Goal: Task Accomplishment & Management: Manage account settings

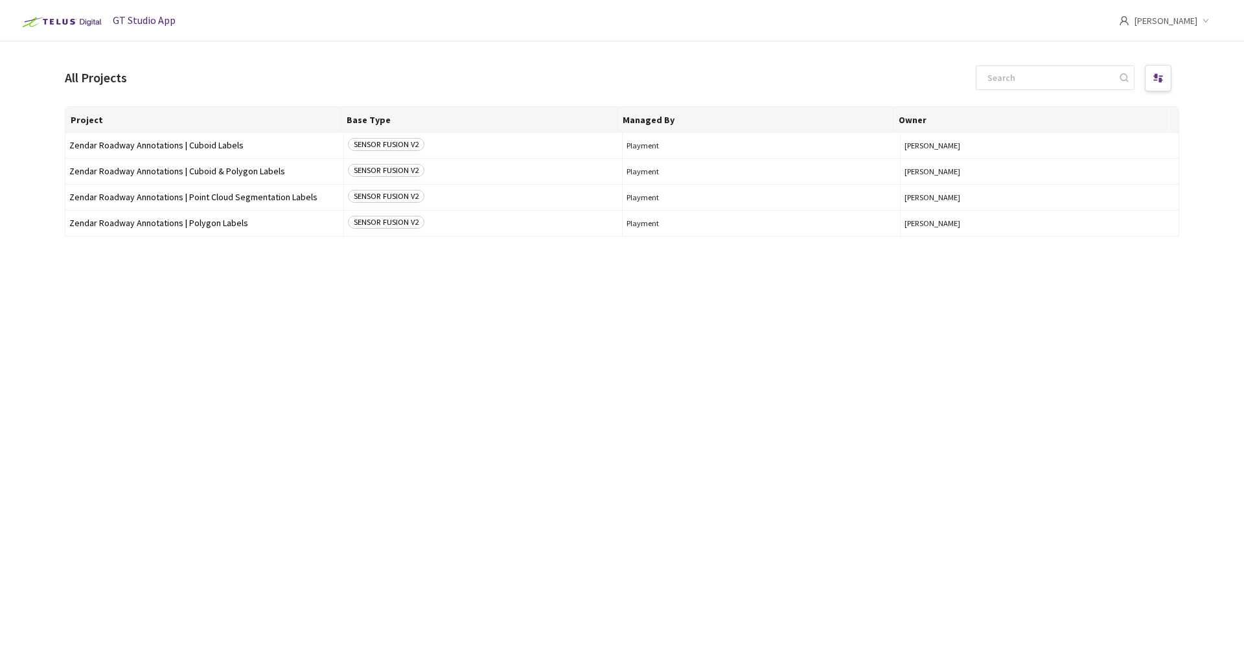
click at [1192, 23] on span "[PERSON_NAME]" at bounding box center [1165, 20] width 63 height 41
click at [1106, 109] on span "Settings" at bounding box center [1144, 107] width 142 height 14
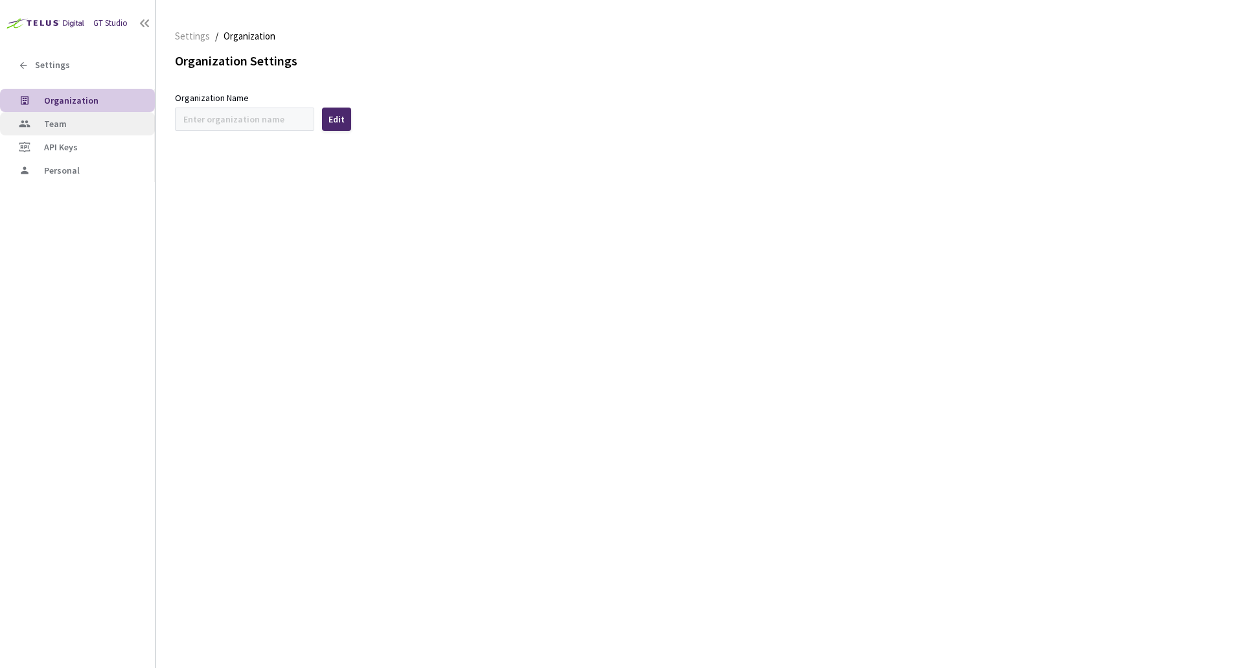
type input "Zendar"
click at [68, 123] on span "Team" at bounding box center [94, 124] width 100 height 11
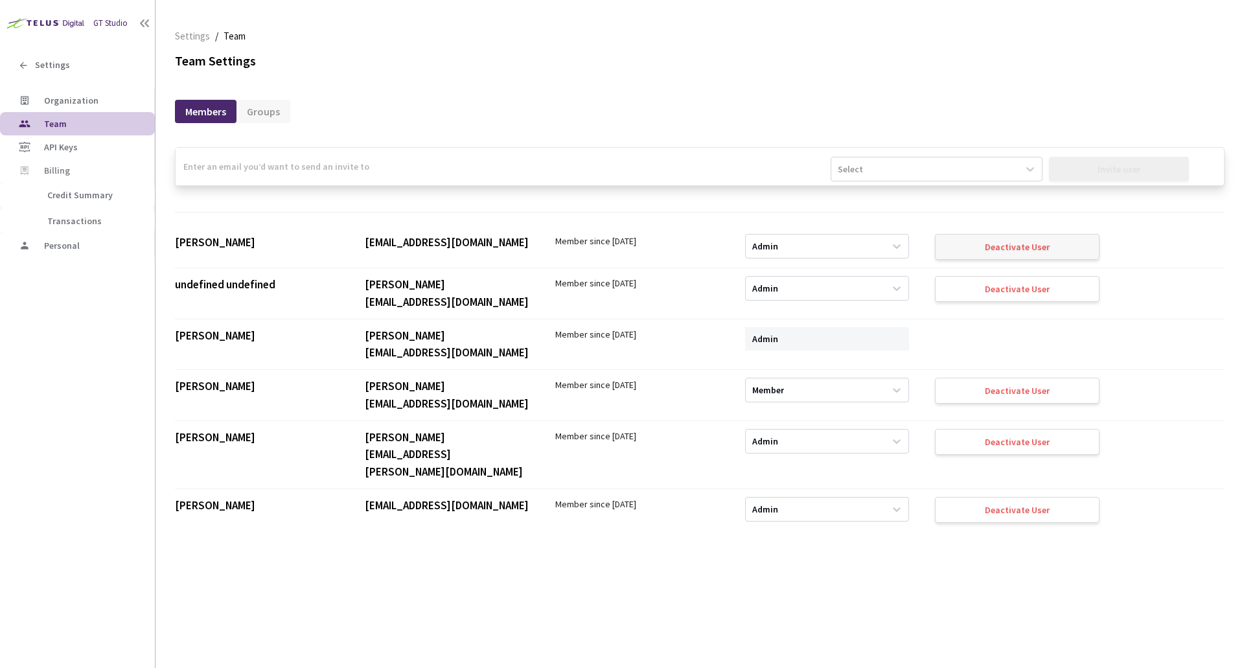
click at [998, 249] on div "Deactivate User" at bounding box center [1016, 247] width 65 height 10
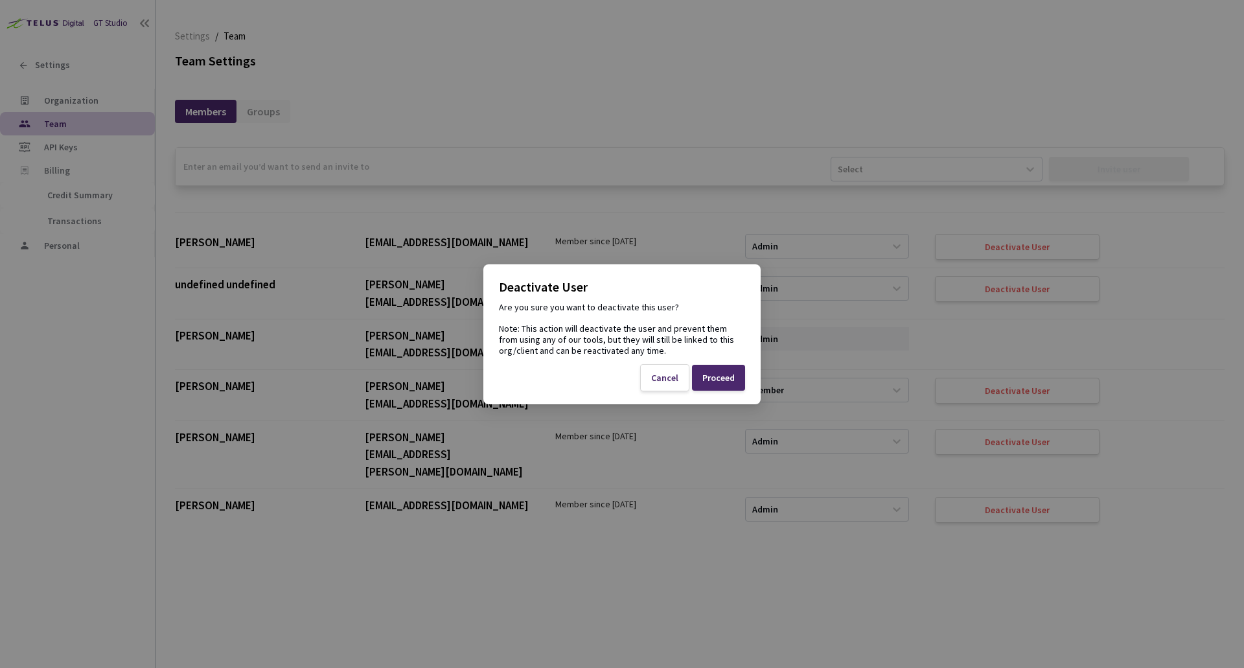
click at [720, 379] on div "Proceed" at bounding box center [718, 377] width 32 height 10
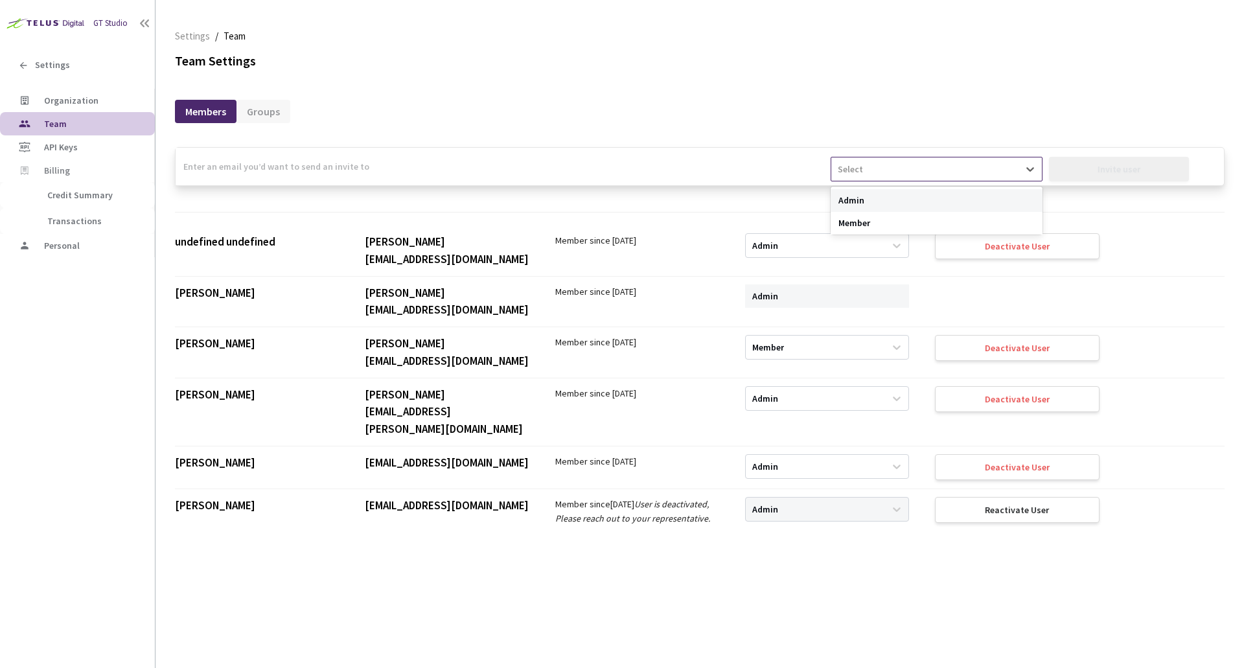
click at [885, 162] on div "Select" at bounding box center [924, 169] width 187 height 21
click at [866, 199] on div "Admin" at bounding box center [936, 200] width 212 height 23
click at [570, 155] on input "email" at bounding box center [503, 167] width 655 height 38
type input "[PERSON_NAME][EMAIL_ADDRESS][DOMAIN_NAME]"
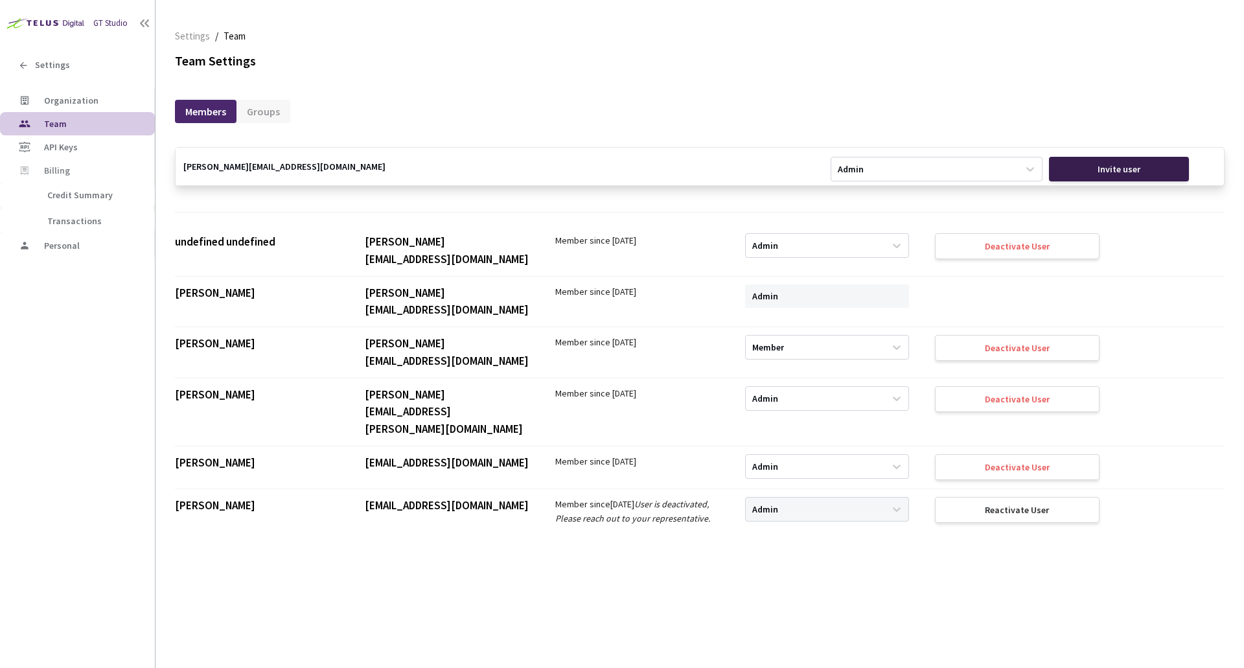
click at [1117, 165] on div "Invite user" at bounding box center [1118, 169] width 43 height 10
